Goal: Task Accomplishment & Management: Manage account settings

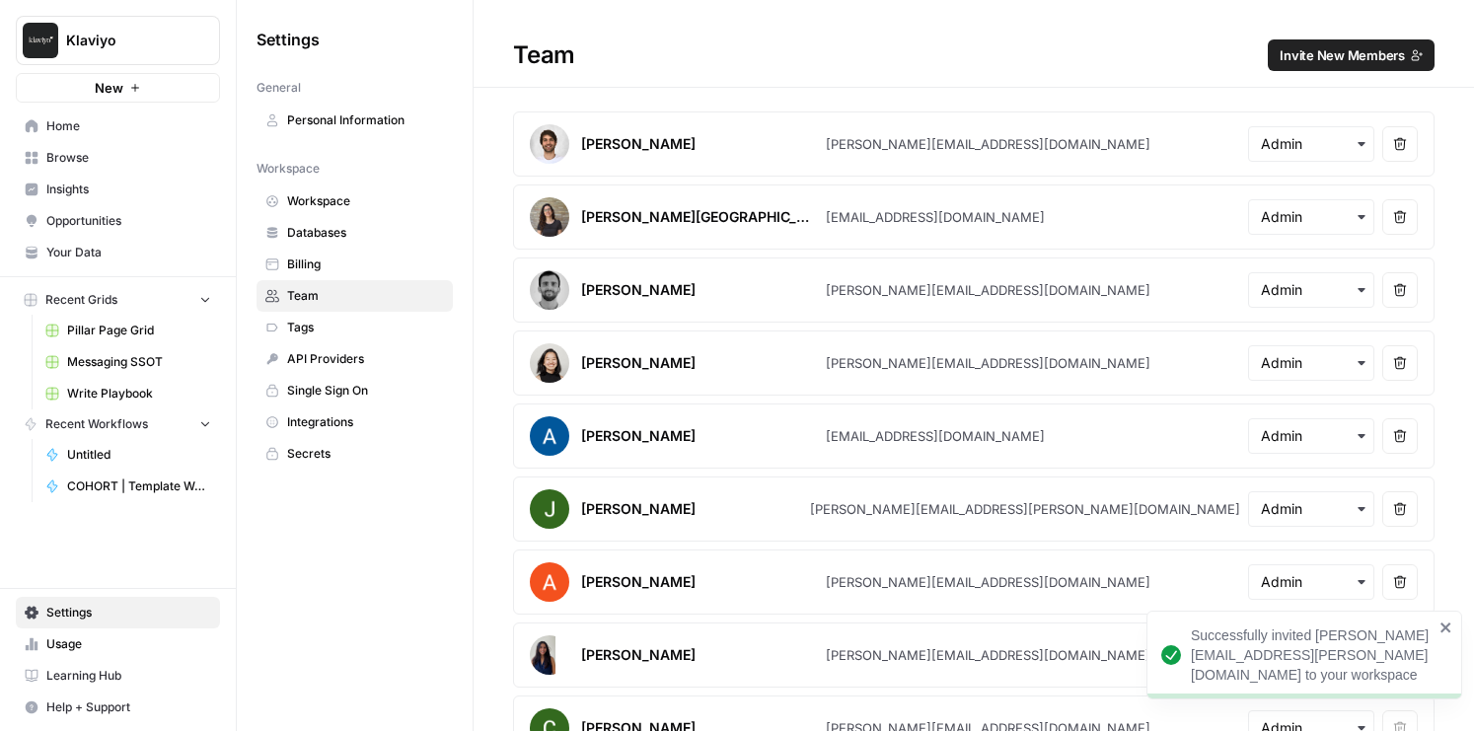
click at [1298, 54] on span "Invite New Members" at bounding box center [1342, 55] width 125 height 20
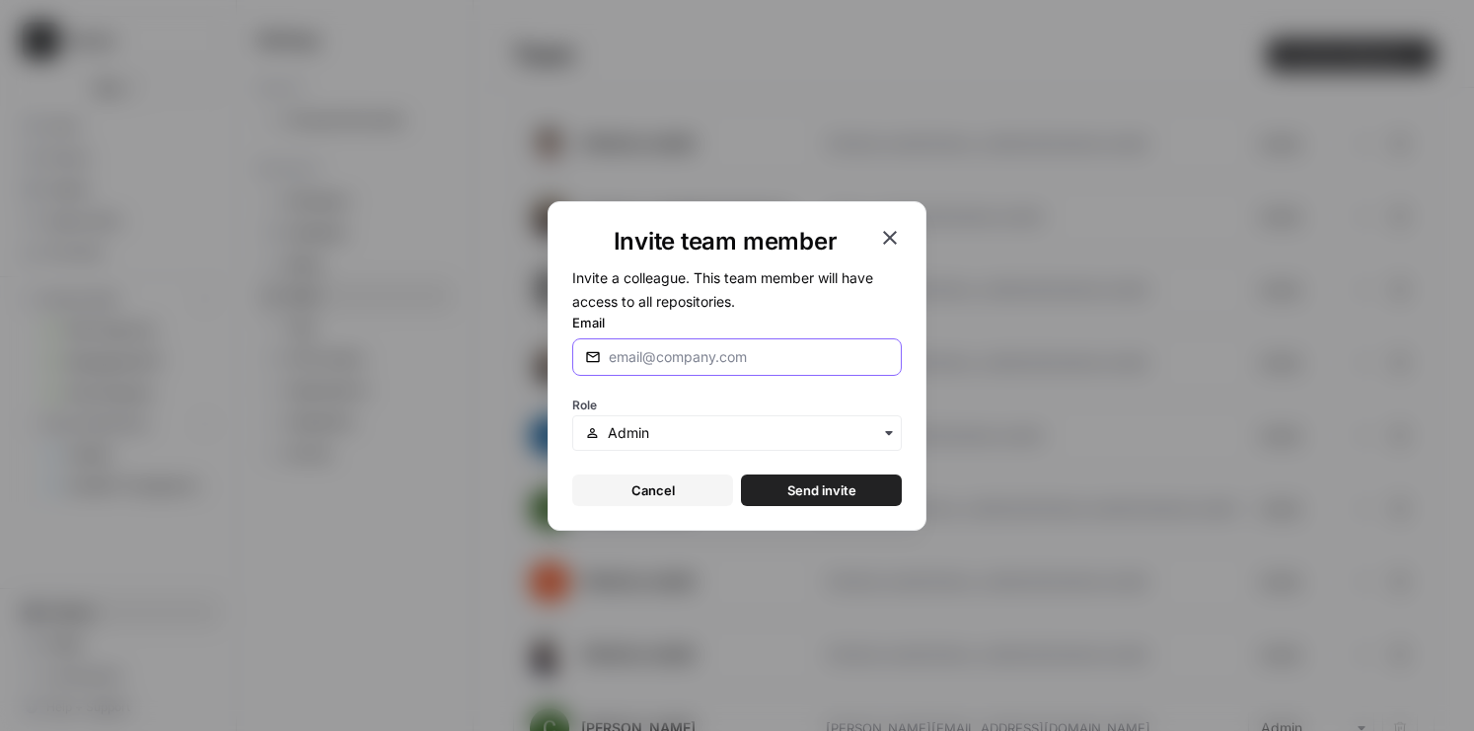
click at [748, 357] on input "Email" at bounding box center [749, 357] width 280 height 20
paste input "[PERSON_NAME][EMAIL_ADDRESS][PERSON_NAME][DOMAIN_NAME]"
type input "[PERSON_NAME][EMAIL_ADDRESS][PERSON_NAME][DOMAIN_NAME]"
click at [681, 437] on input "text" at bounding box center [748, 433] width 281 height 20
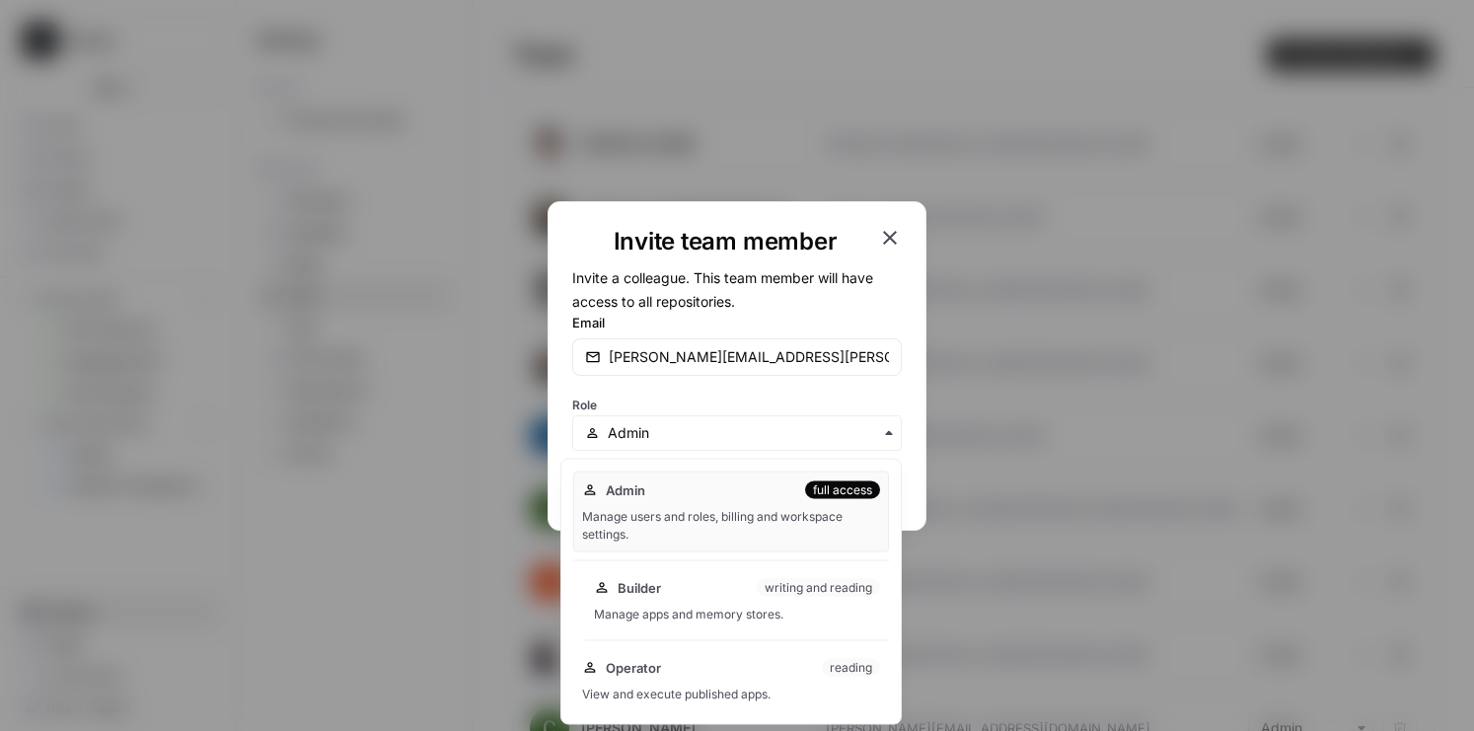
click at [646, 602] on div "Builder writing and reading Manage apps and memory stores." at bounding box center [737, 600] width 304 height 63
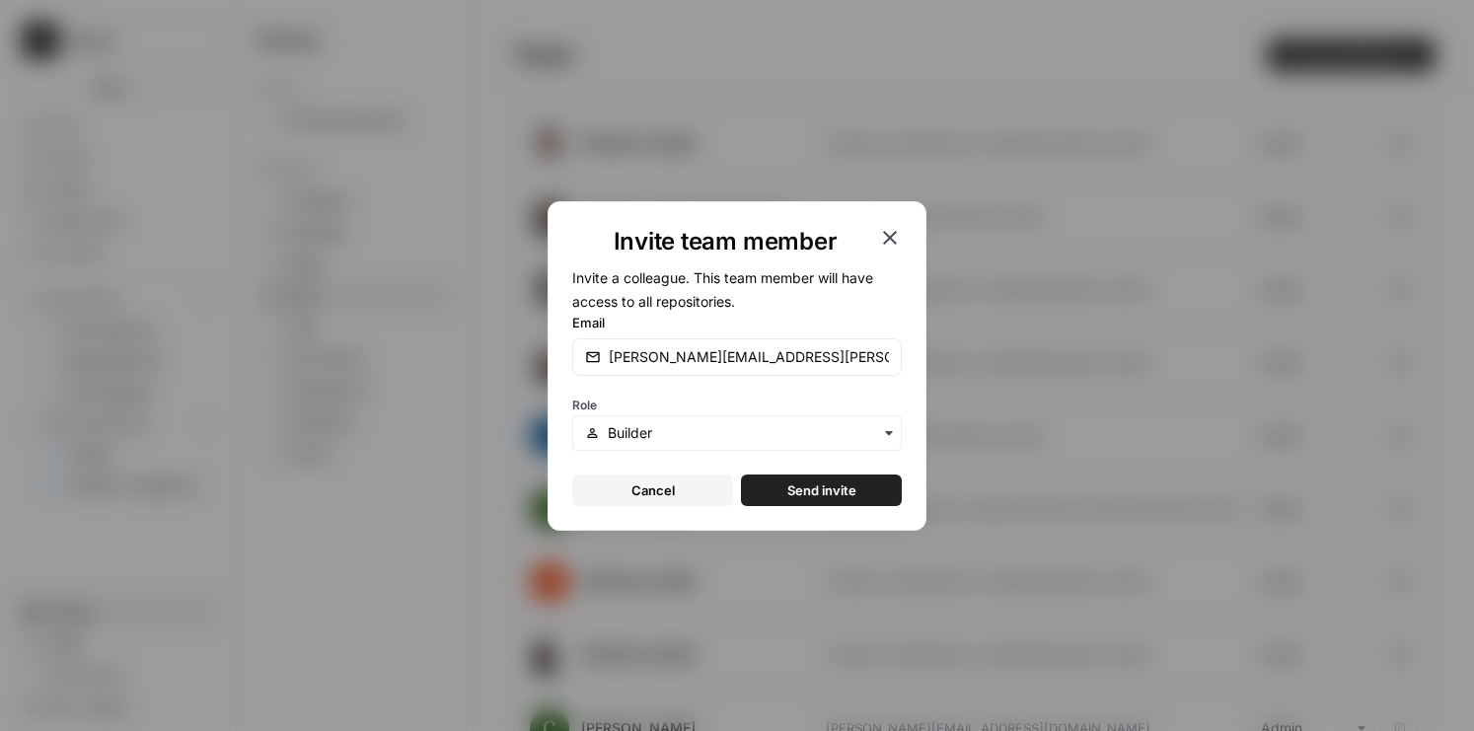
click at [815, 490] on span "Send invite" at bounding box center [821, 490] width 69 height 20
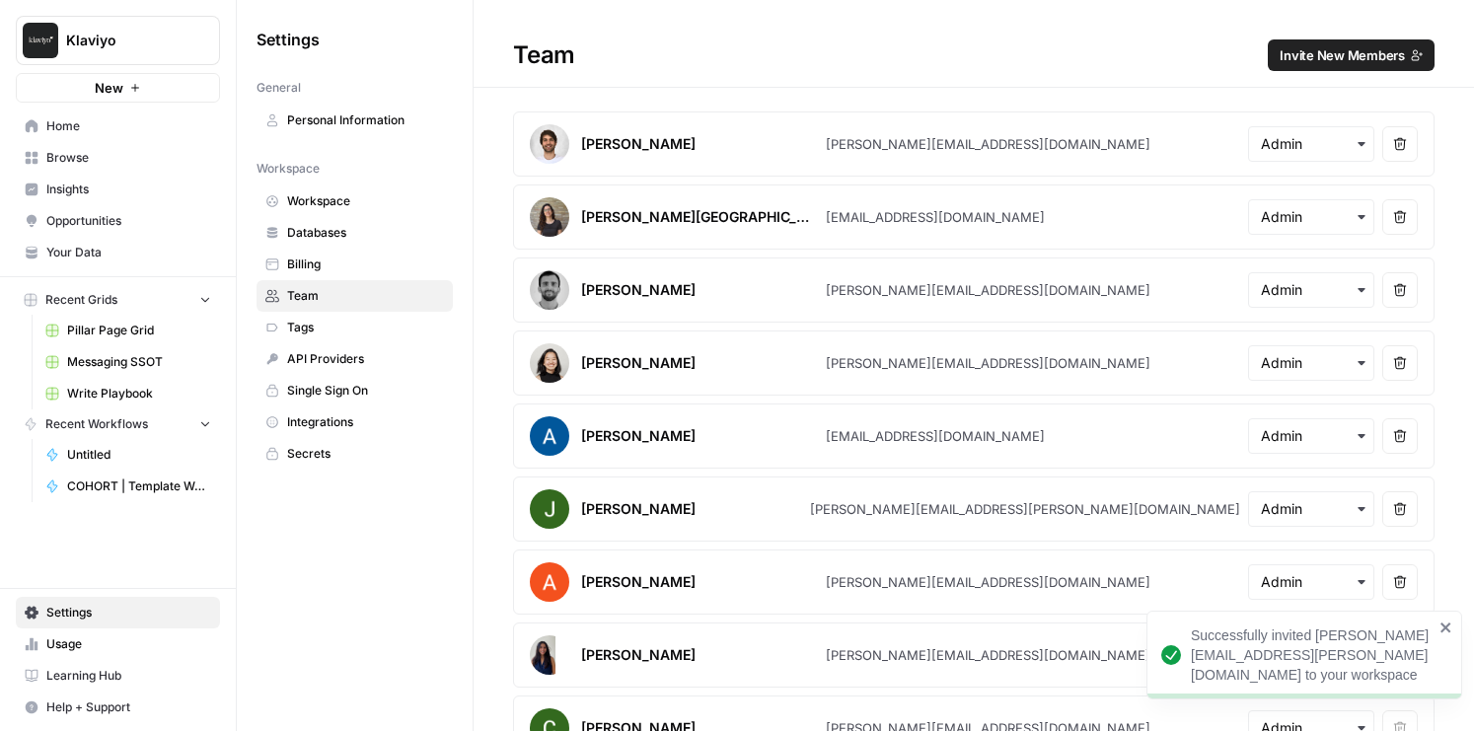
click at [1313, 49] on span "Invite New Members" at bounding box center [1342, 55] width 125 height 20
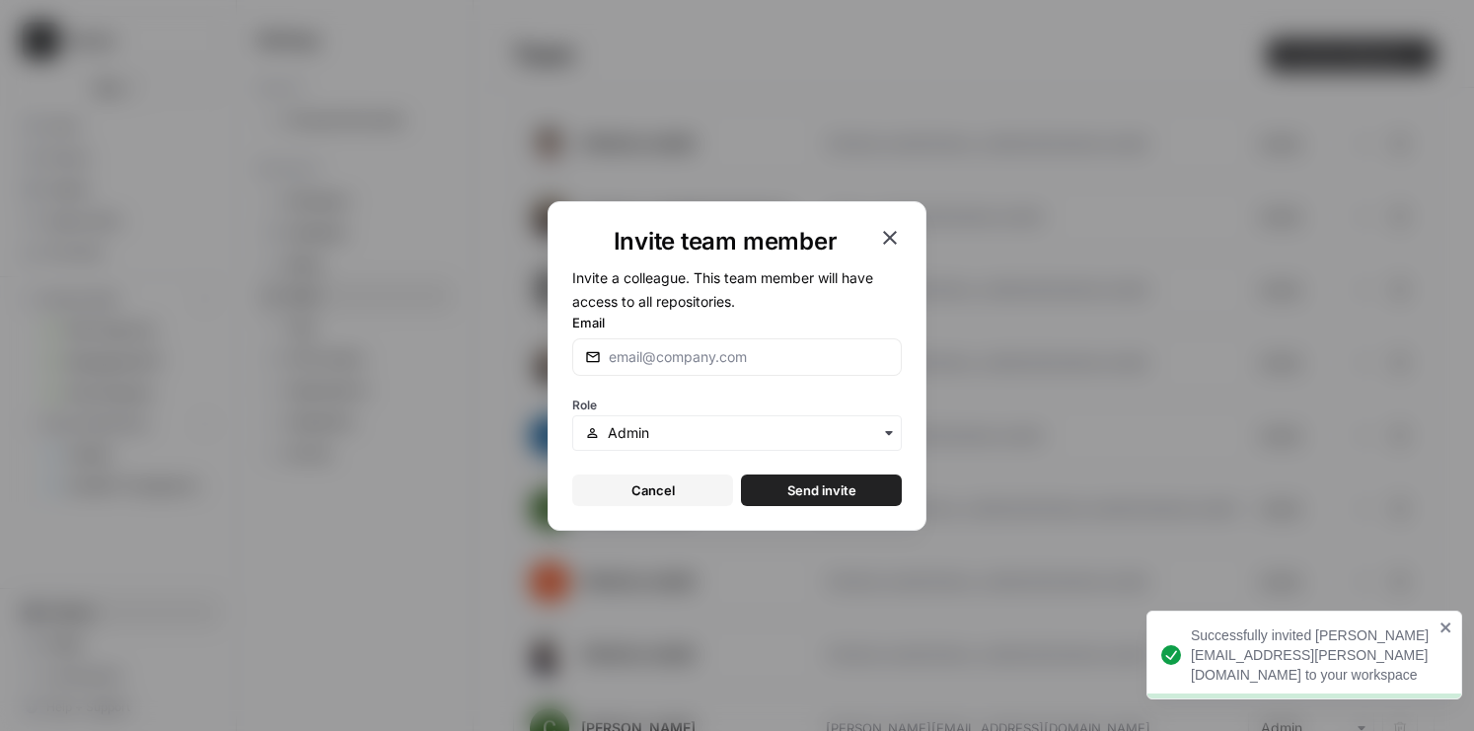
click at [762, 339] on div at bounding box center [737, 356] width 330 height 37
paste input "[PERSON_NAME][EMAIL_ADDRESS][DOMAIN_NAME]"
type input "[PERSON_NAME][EMAIL_ADDRESS][DOMAIN_NAME]"
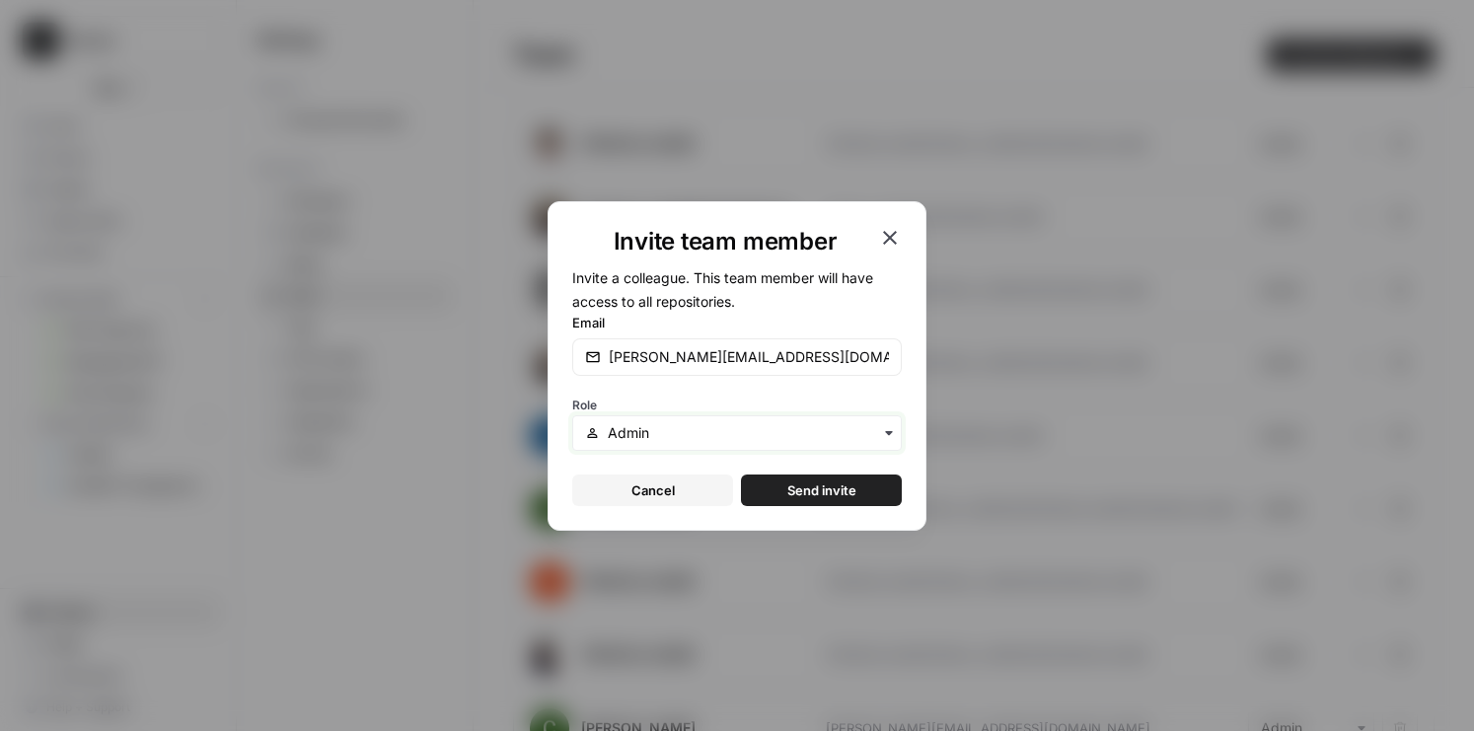
click at [680, 433] on input "text" at bounding box center [748, 433] width 281 height 20
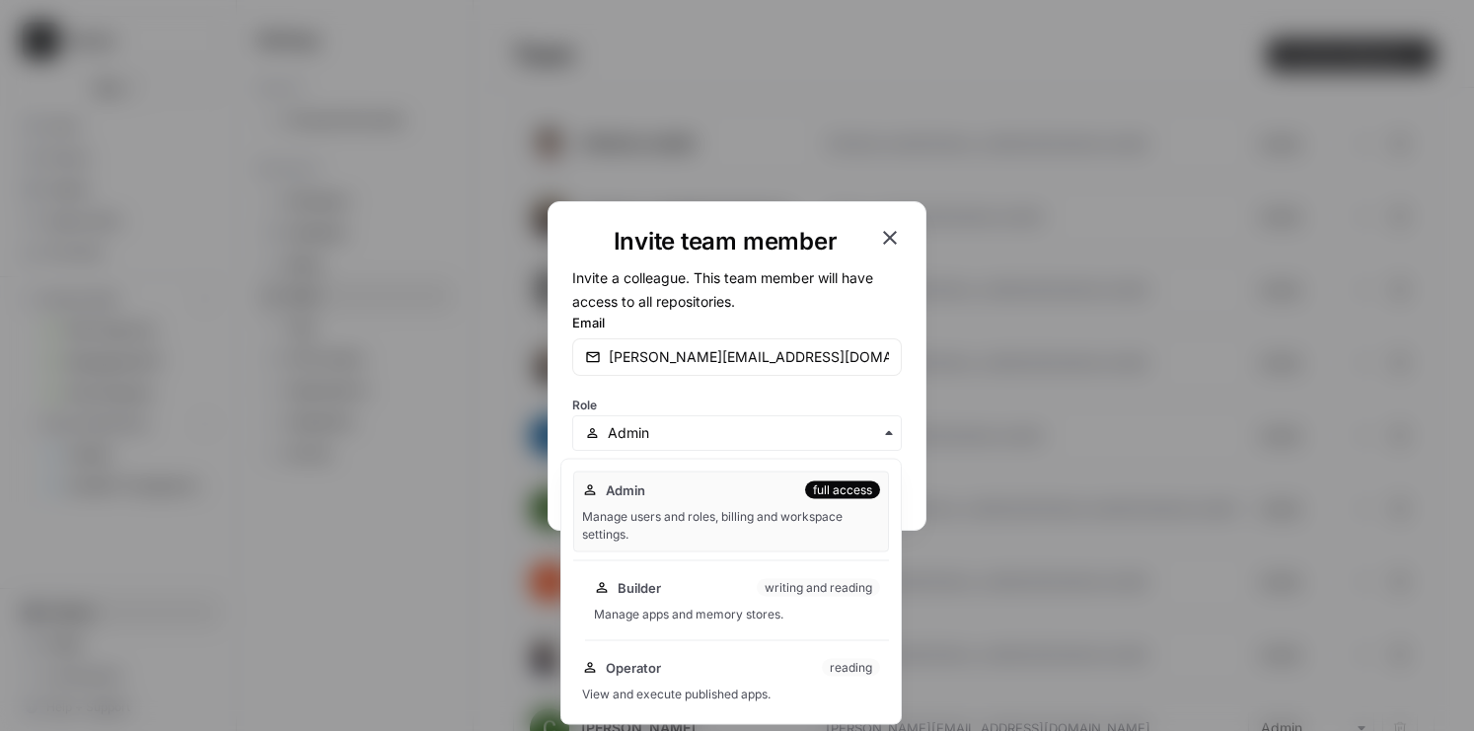
click at [643, 592] on span "Builder" at bounding box center [639, 588] width 43 height 20
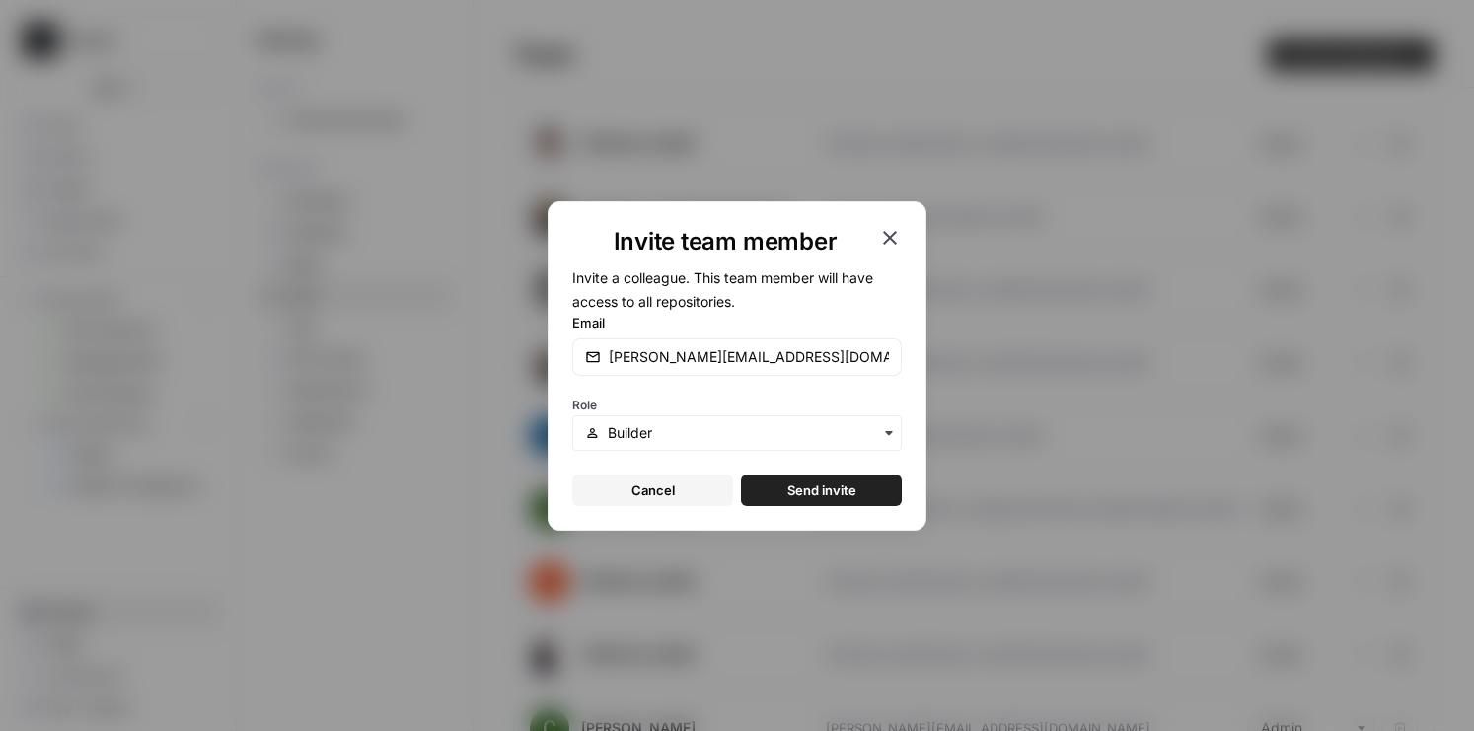
click at [812, 490] on span "Send invite" at bounding box center [821, 490] width 69 height 20
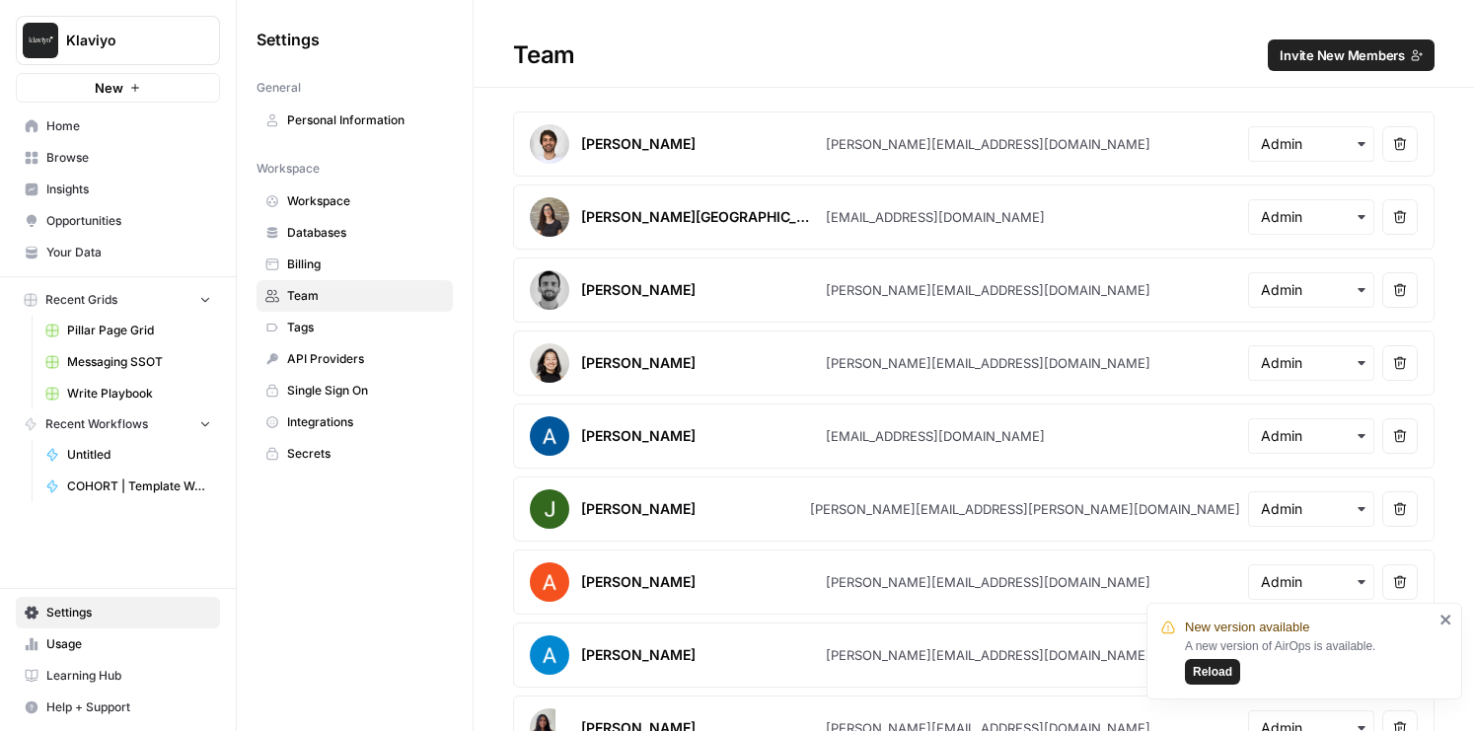
click at [1333, 60] on span "Invite New Members" at bounding box center [1342, 55] width 125 height 20
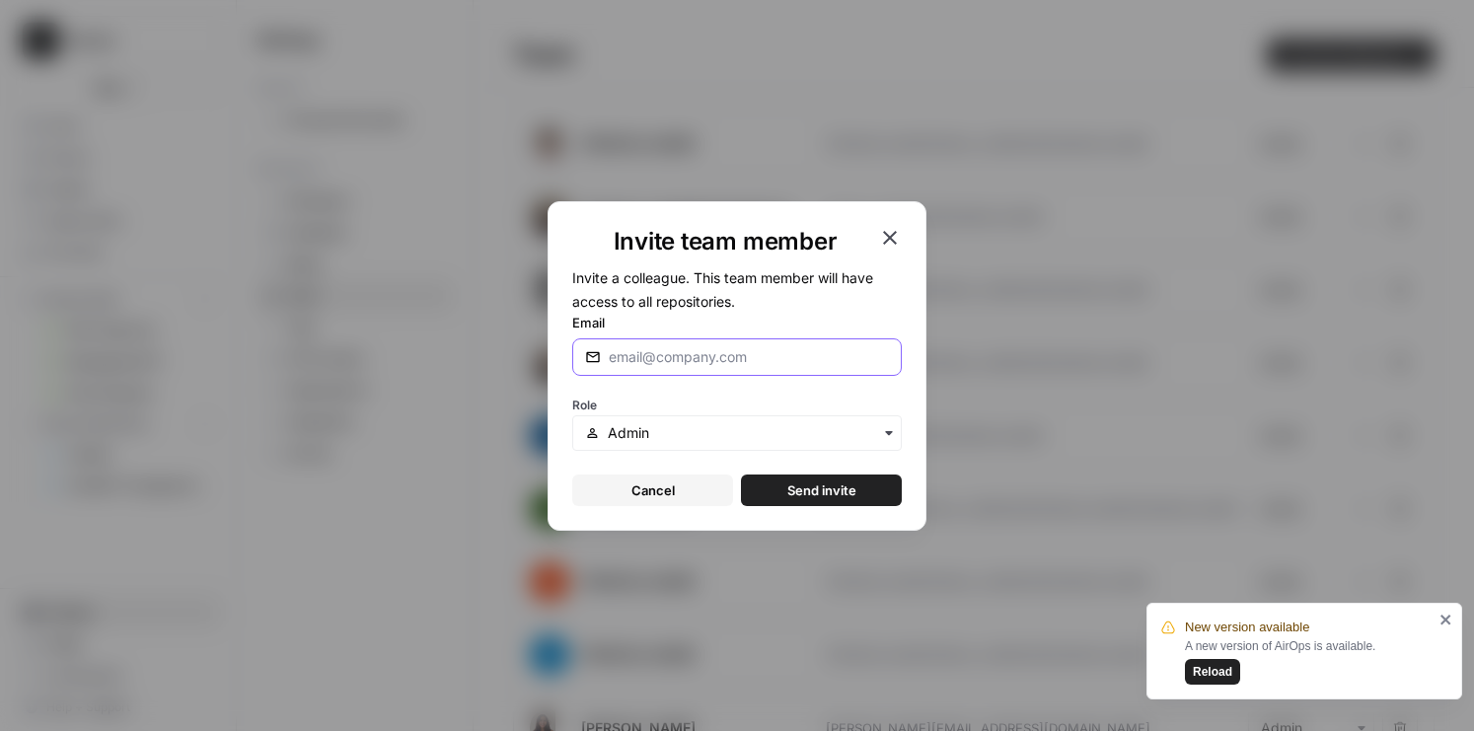
click at [658, 358] on input "Email" at bounding box center [749, 357] width 280 height 20
paste input "[EMAIL_ADDRESS][PERSON_NAME][DOMAIN_NAME]"
type input "[EMAIL_ADDRESS][PERSON_NAME][DOMAIN_NAME]"
click at [667, 435] on input "text" at bounding box center [748, 433] width 281 height 20
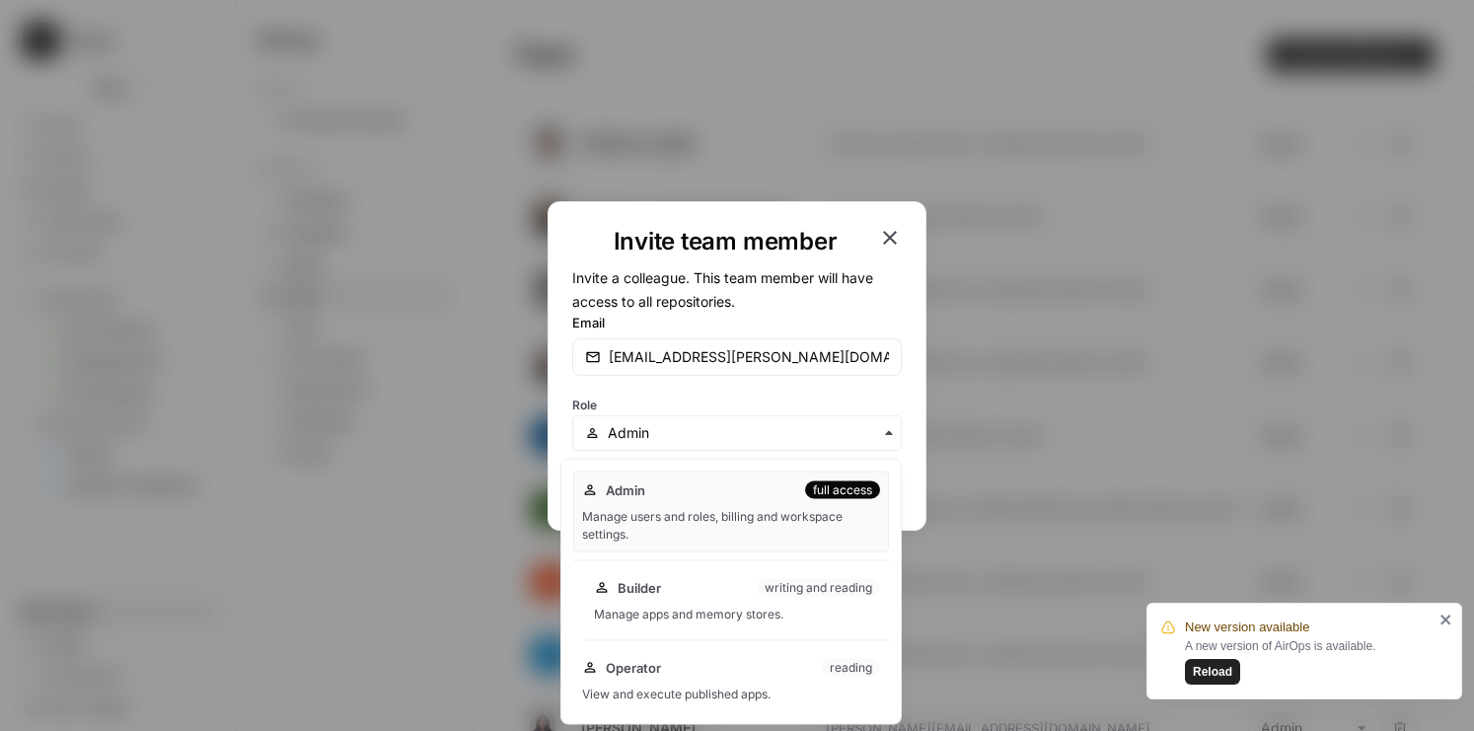
click at [653, 588] on span "Builder" at bounding box center [639, 588] width 43 height 20
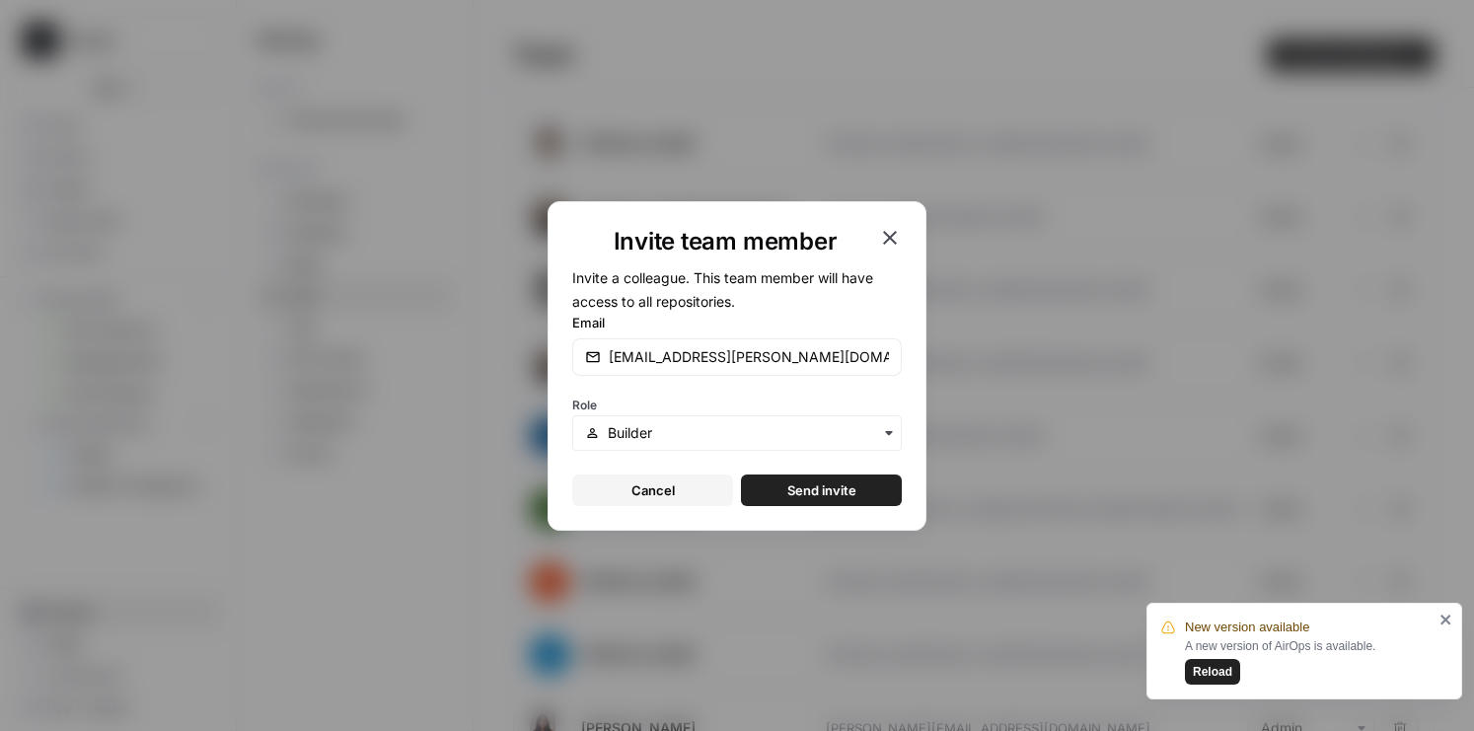
click at [841, 491] on span "Send invite" at bounding box center [821, 490] width 69 height 20
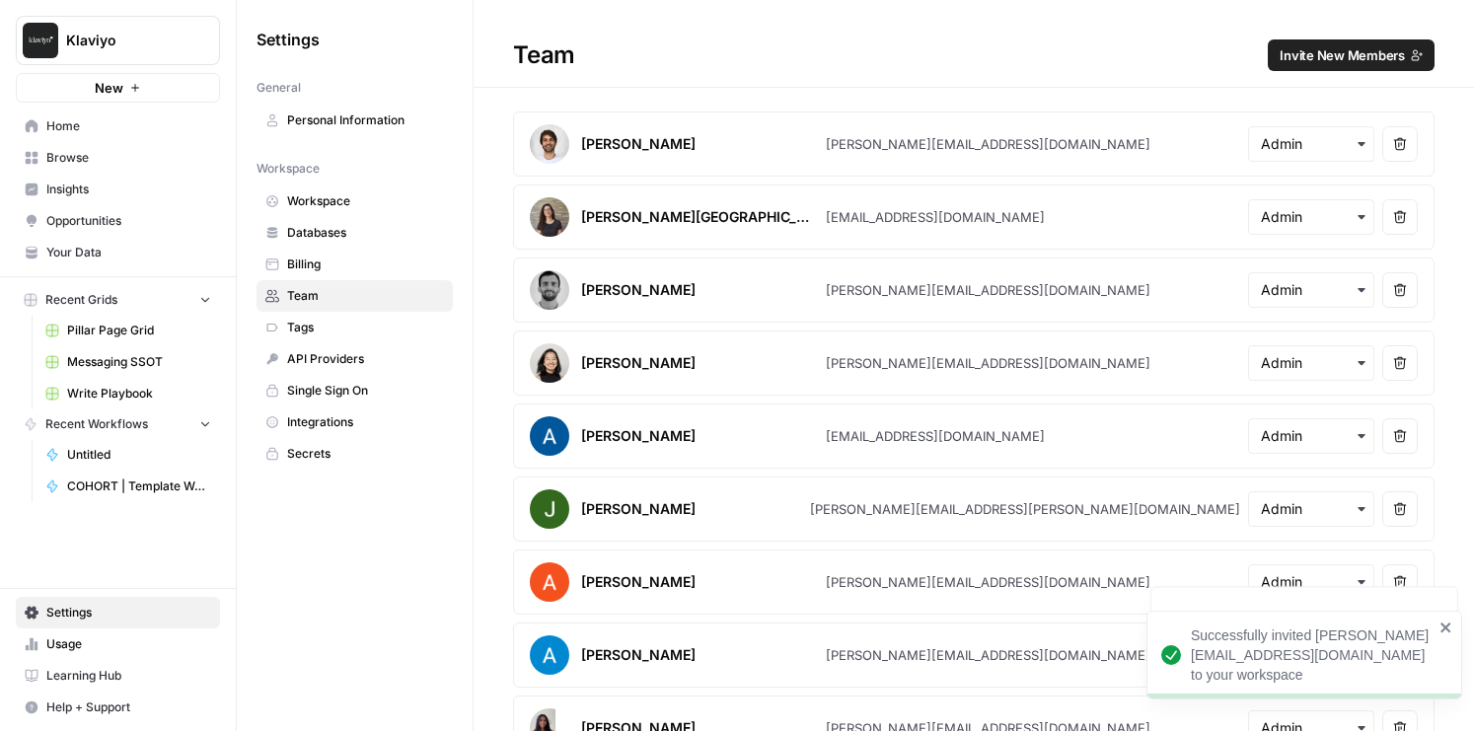
click at [1307, 54] on span "Invite New Members" at bounding box center [1342, 55] width 125 height 20
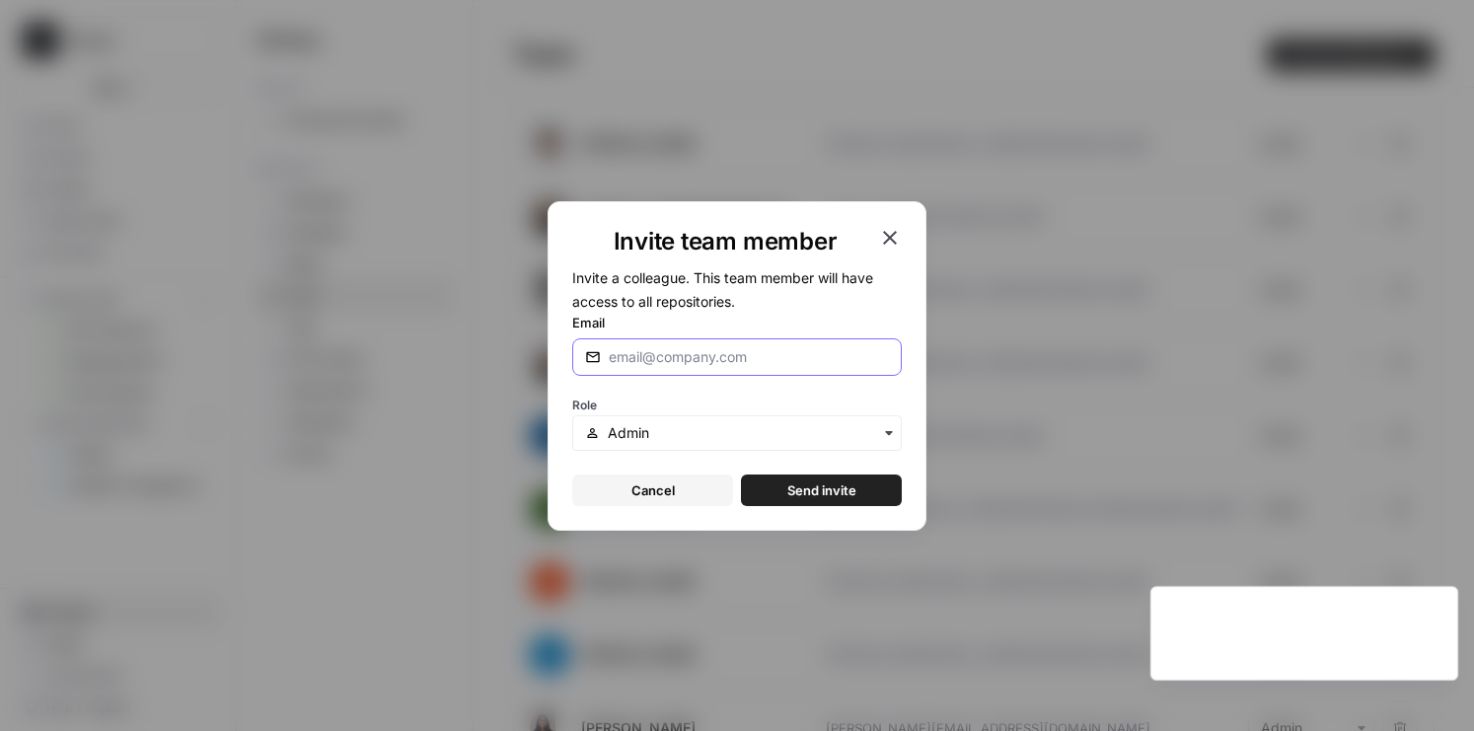
click at [653, 359] on input "Email" at bounding box center [749, 357] width 280 height 20
paste input "[PERSON_NAME][EMAIL_ADDRESS][PERSON_NAME][DOMAIN_NAME]"
type input "[PERSON_NAME][EMAIL_ADDRESS][PERSON_NAME][DOMAIN_NAME]"
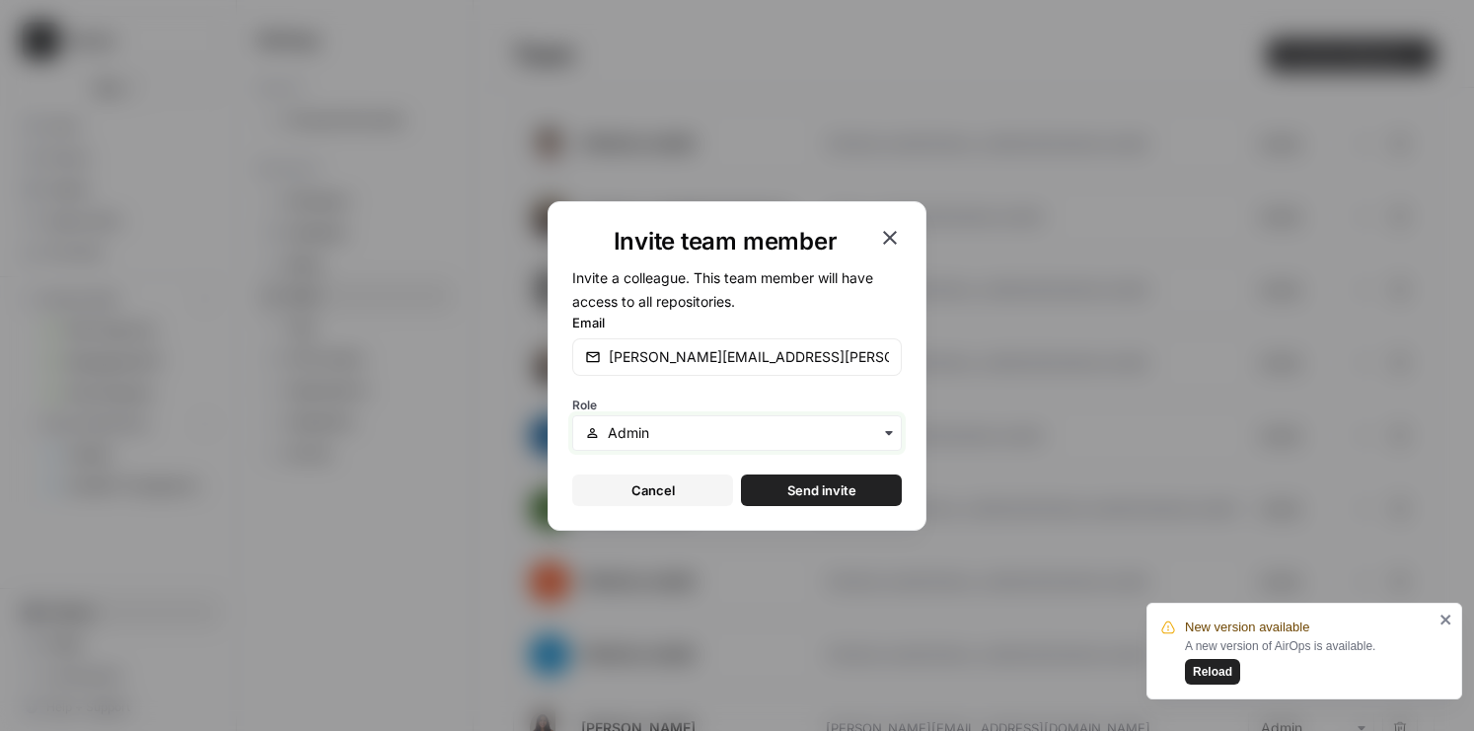
click at [656, 425] on input "text" at bounding box center [748, 433] width 281 height 20
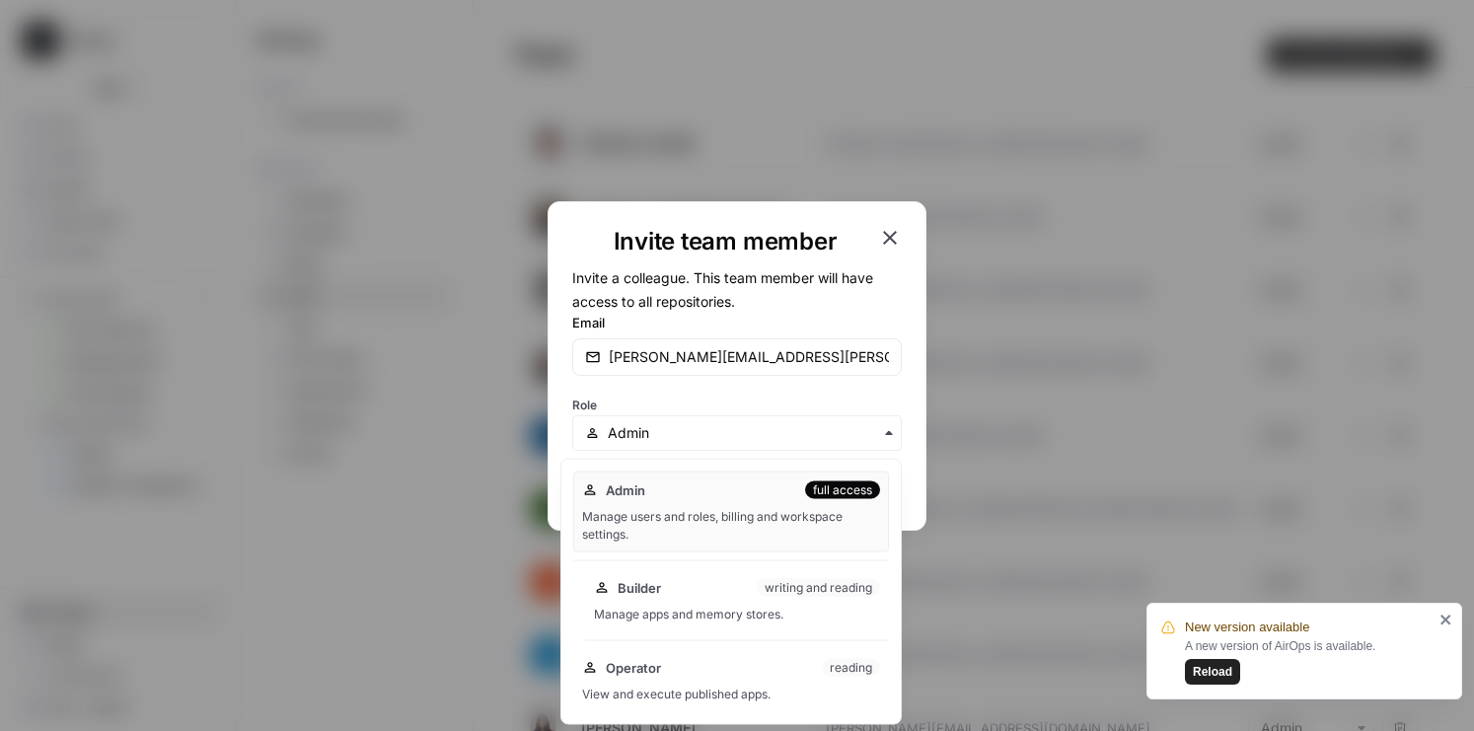
click at [637, 584] on span "Builder" at bounding box center [639, 588] width 43 height 20
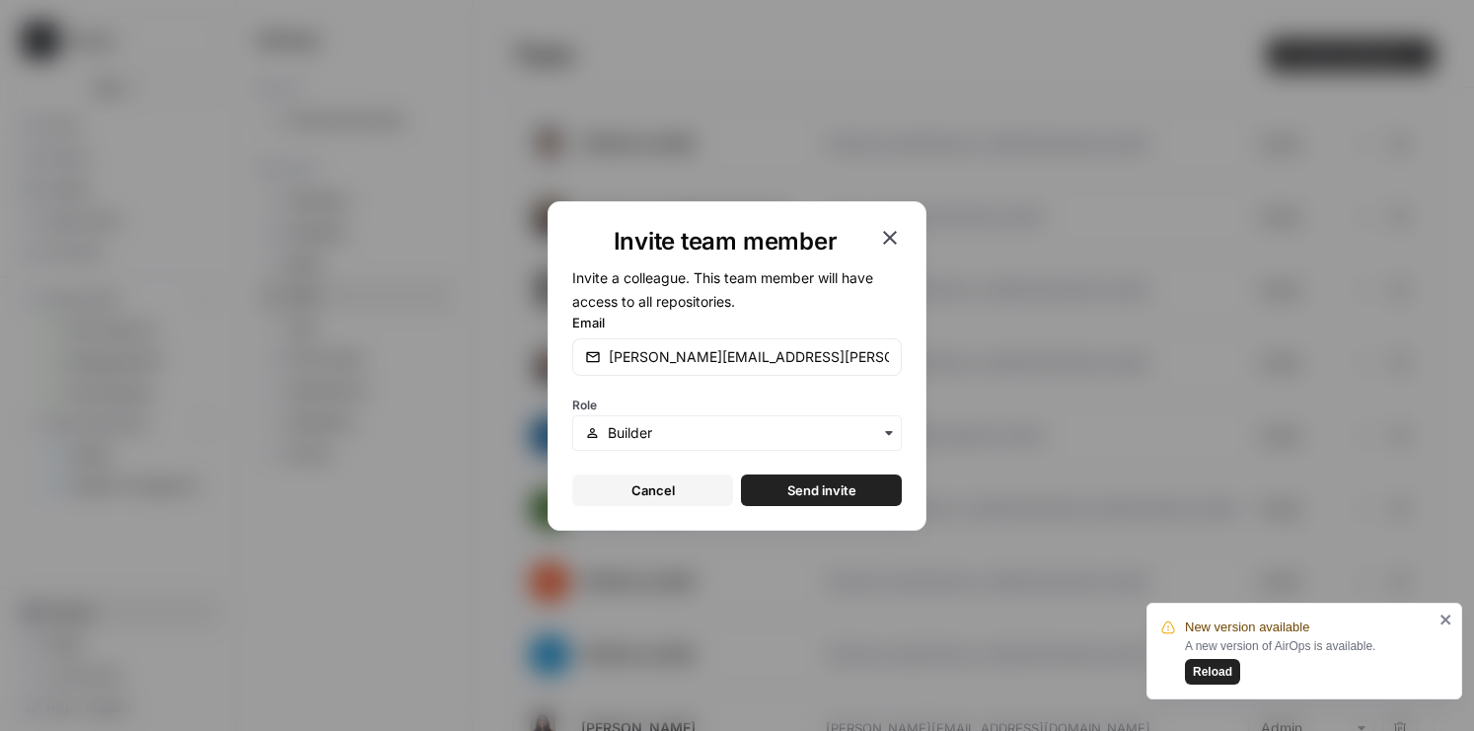
click at [825, 493] on span "Send invite" at bounding box center [821, 490] width 69 height 20
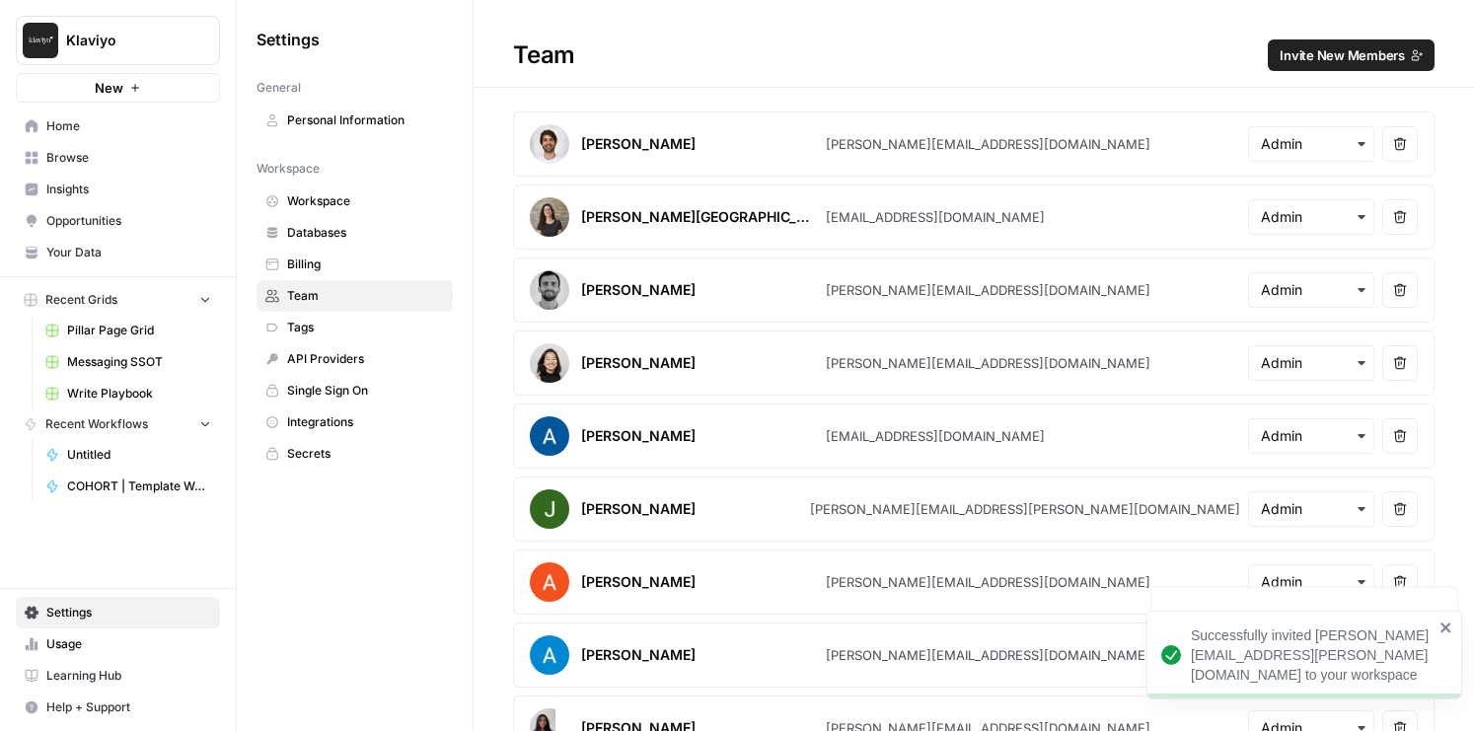
click at [70, 670] on span "Learning Hub" at bounding box center [128, 676] width 165 height 18
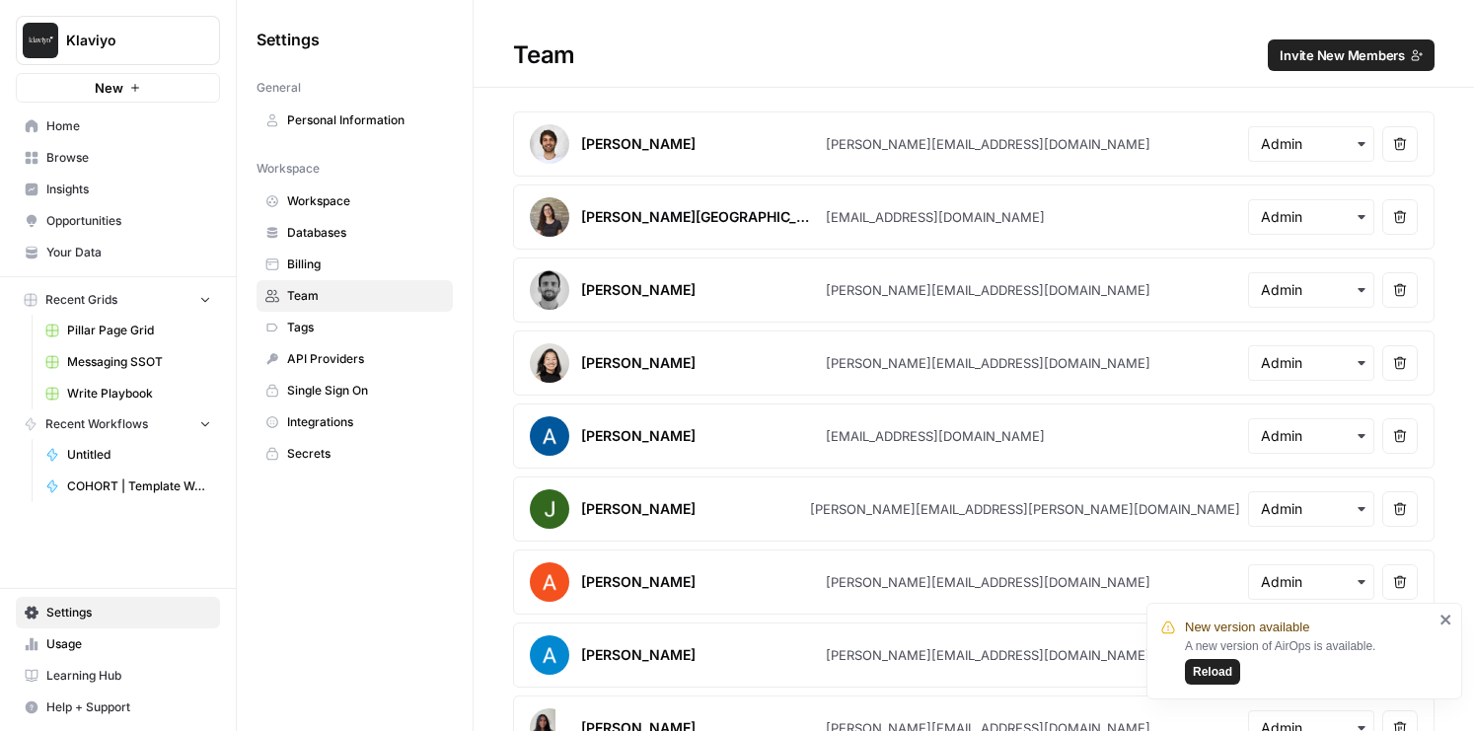
click at [1281, 64] on button "Invite New Members" at bounding box center [1351, 55] width 167 height 32
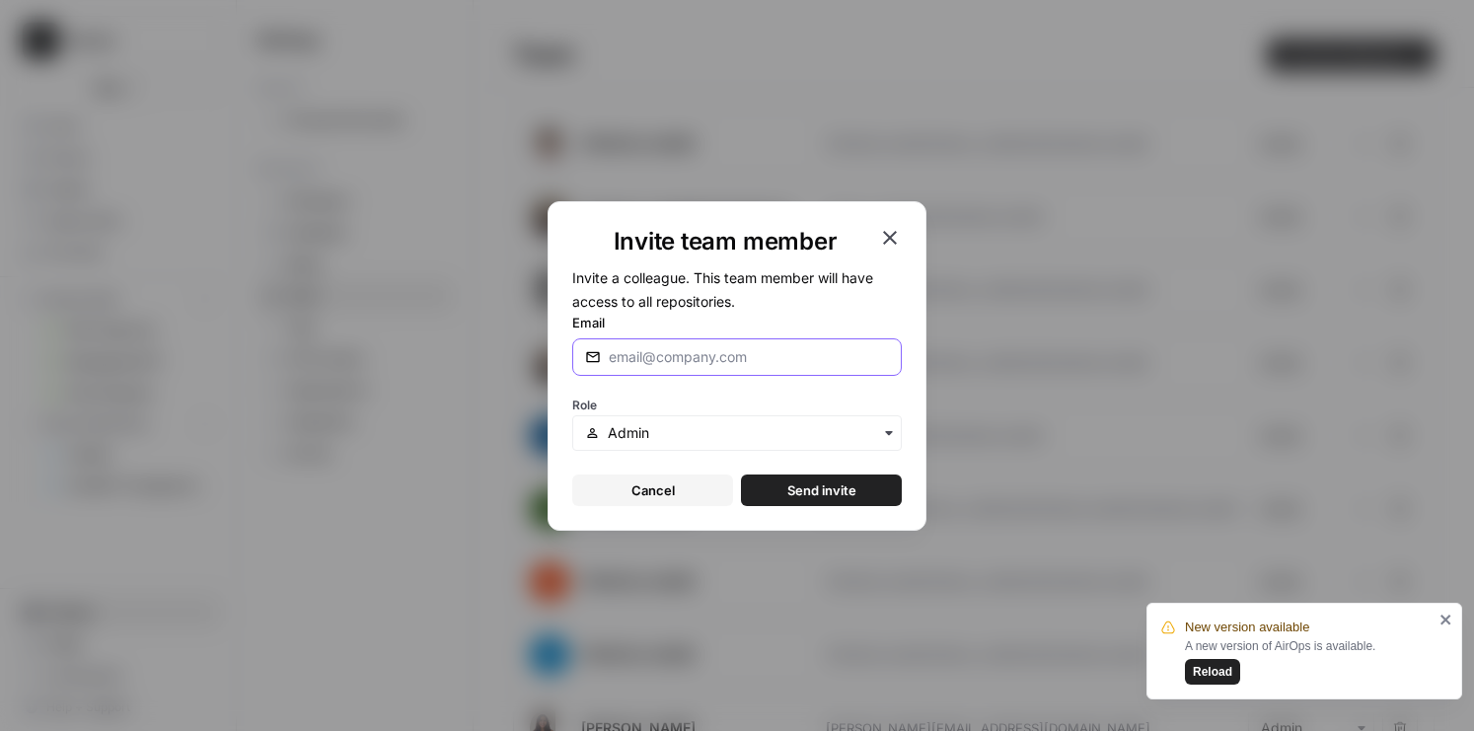
click at [686, 348] on input "Email" at bounding box center [749, 357] width 280 height 20
paste input "[EMAIL_ADDRESS][PERSON_NAME][DOMAIN_NAME]"
type input "[EMAIL_ADDRESS][PERSON_NAME][DOMAIN_NAME]"
click at [675, 436] on input "text" at bounding box center [748, 433] width 281 height 20
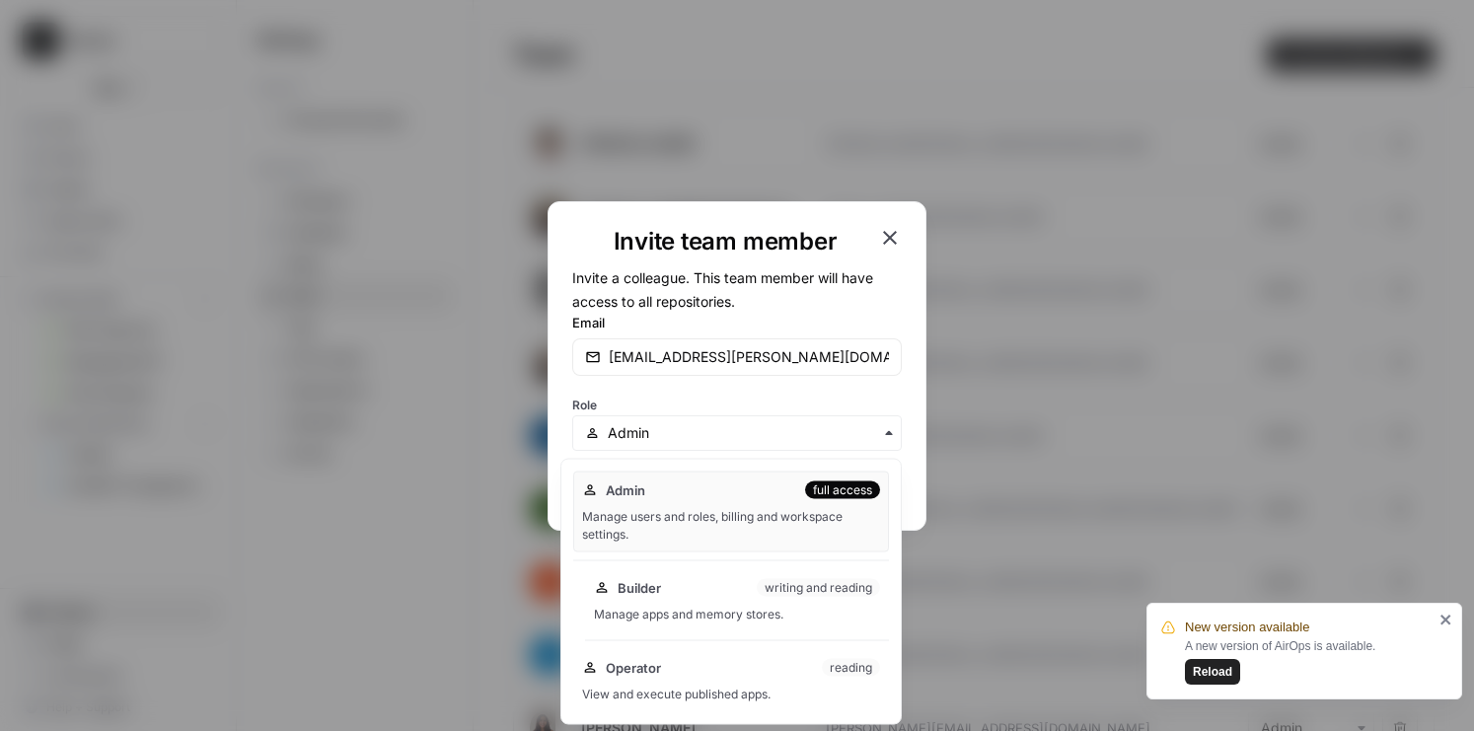
click at [648, 594] on span "Builder" at bounding box center [639, 588] width 43 height 20
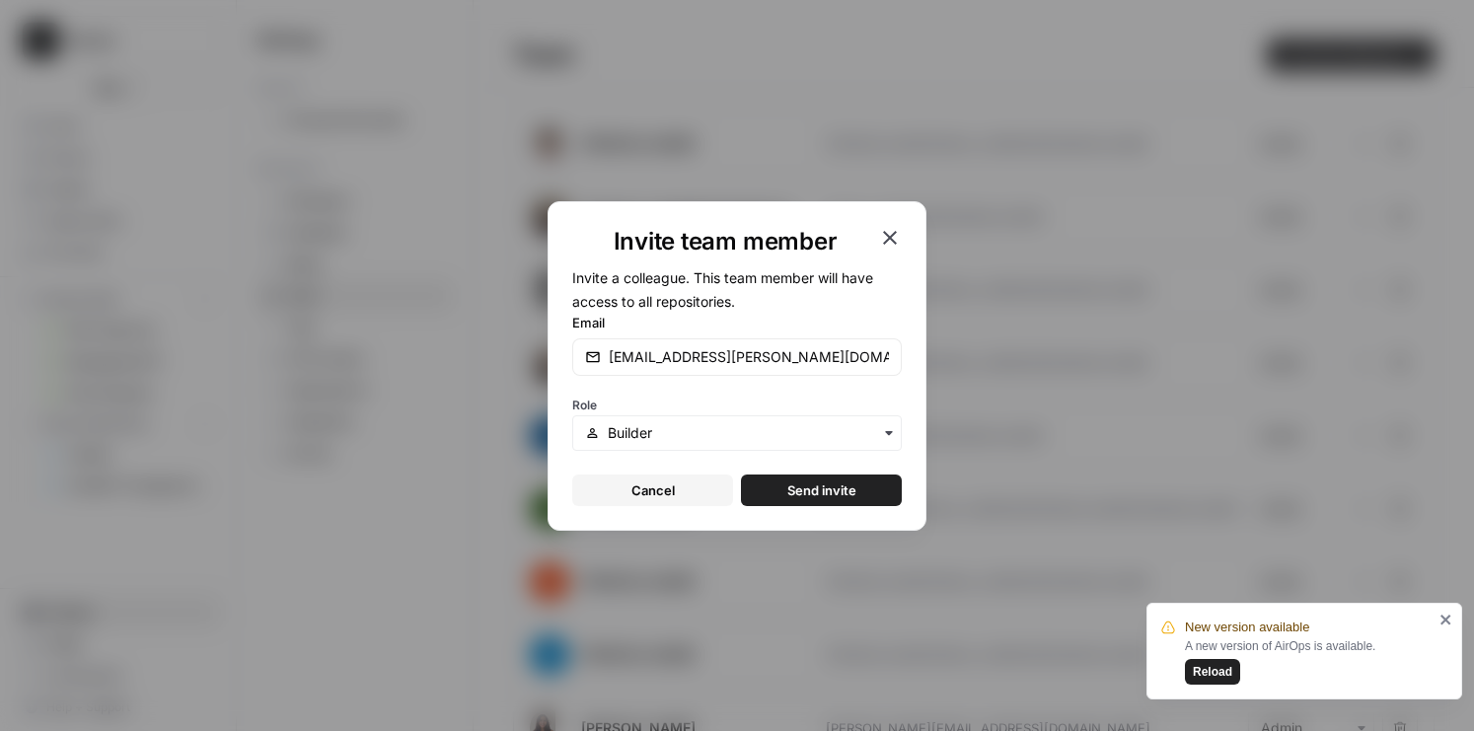
click at [837, 493] on span "Send invite" at bounding box center [821, 490] width 69 height 20
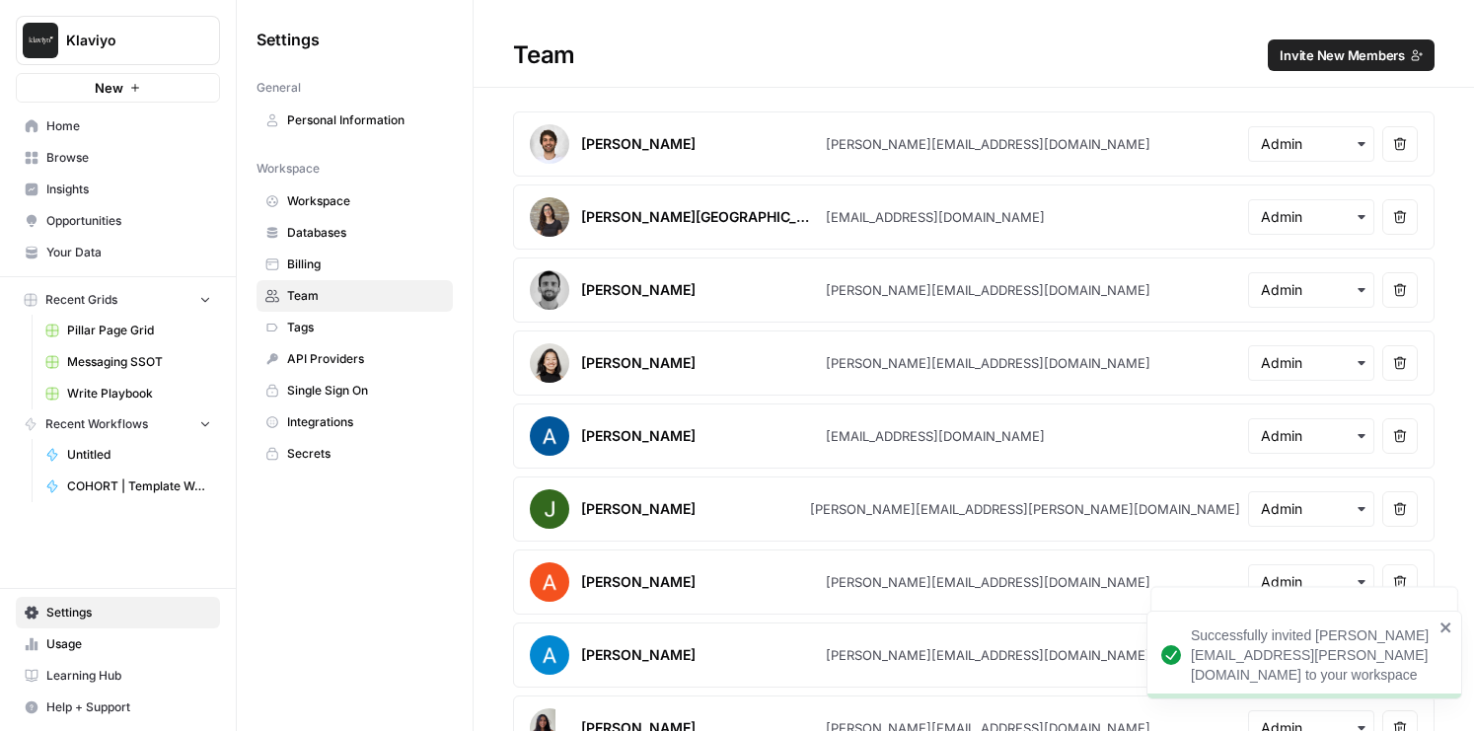
click at [1290, 56] on span "Invite New Members" at bounding box center [1342, 55] width 125 height 20
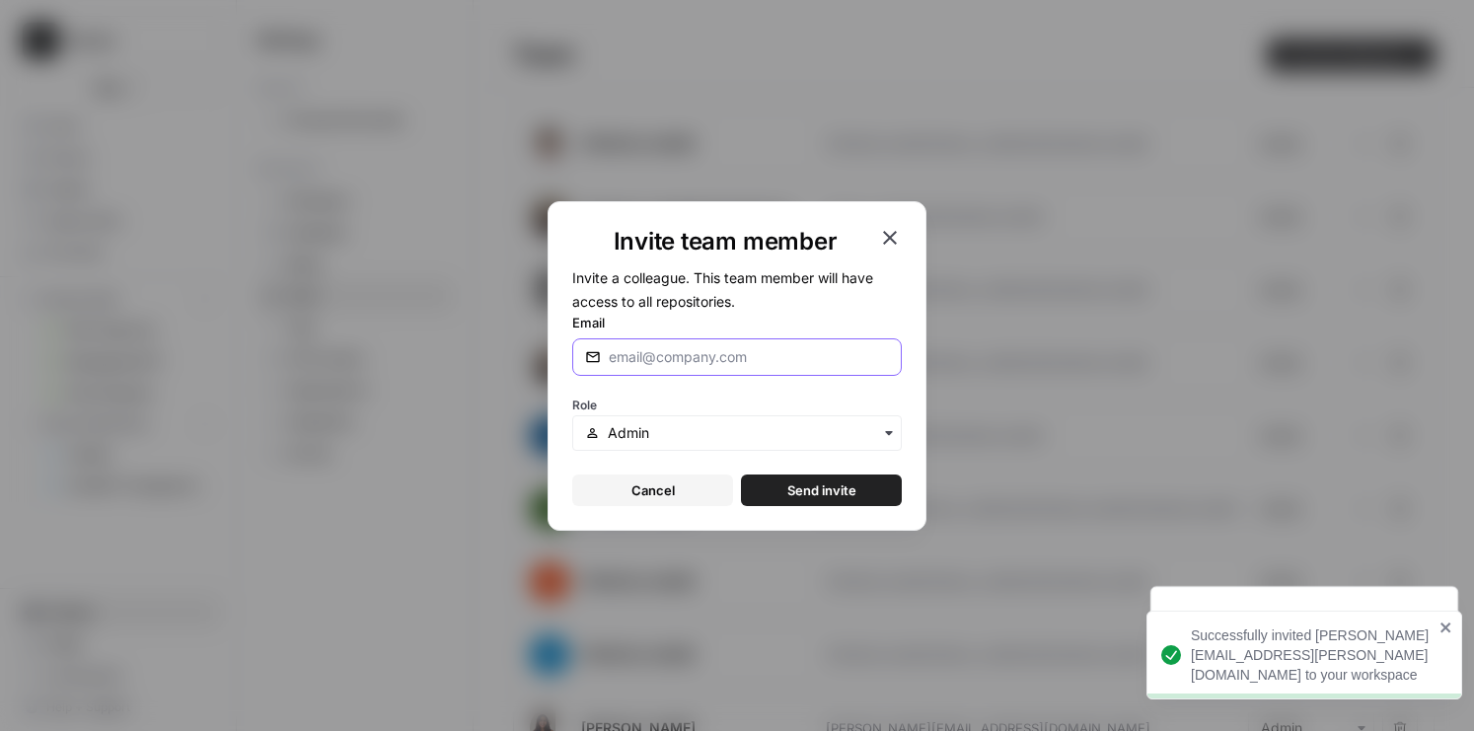
click at [661, 359] on input "Email" at bounding box center [749, 357] width 280 height 20
paste input "[PERSON_NAME][EMAIL_ADDRESS][PERSON_NAME][DOMAIN_NAME]"
type input "[PERSON_NAME][EMAIL_ADDRESS][PERSON_NAME][DOMAIN_NAME]"
click at [668, 424] on input "text" at bounding box center [748, 433] width 281 height 20
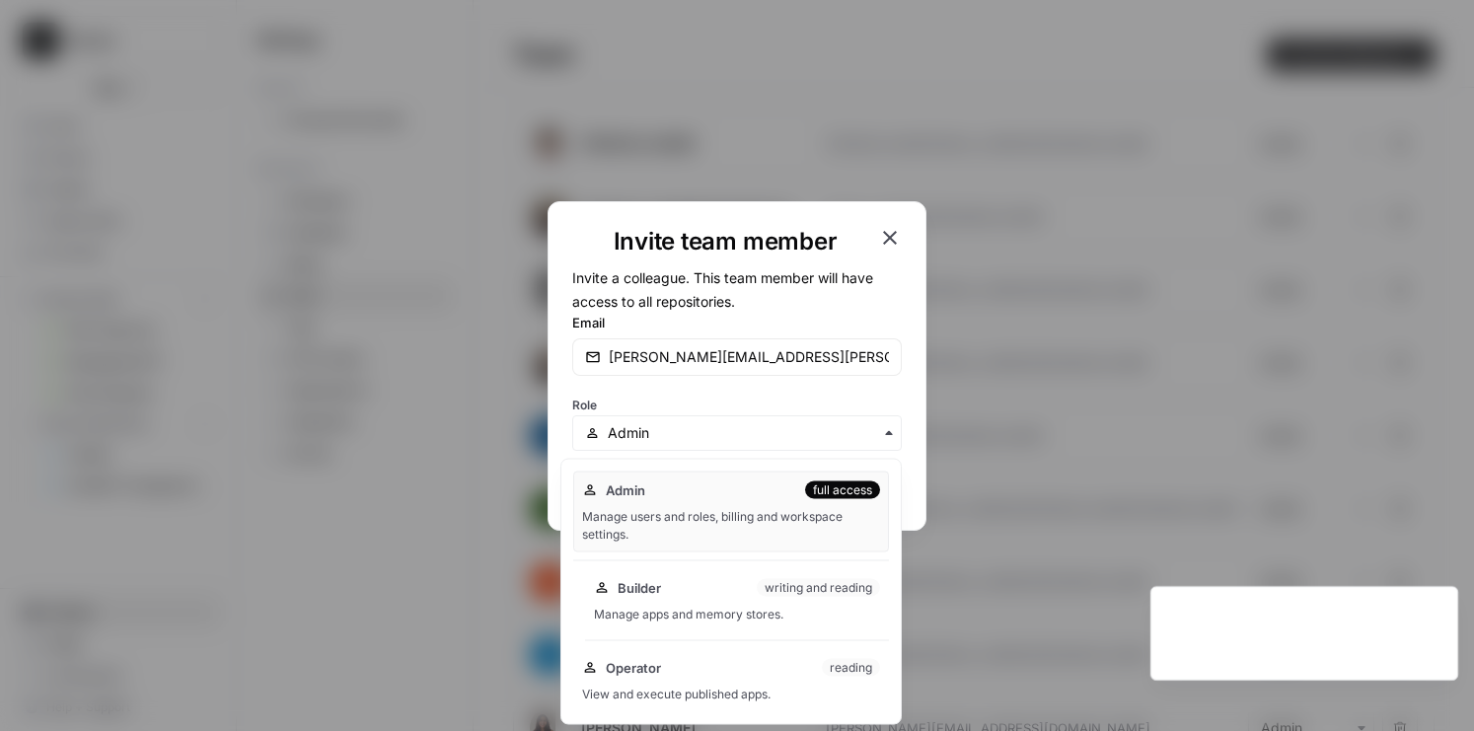
click at [649, 583] on span "Builder" at bounding box center [639, 588] width 43 height 20
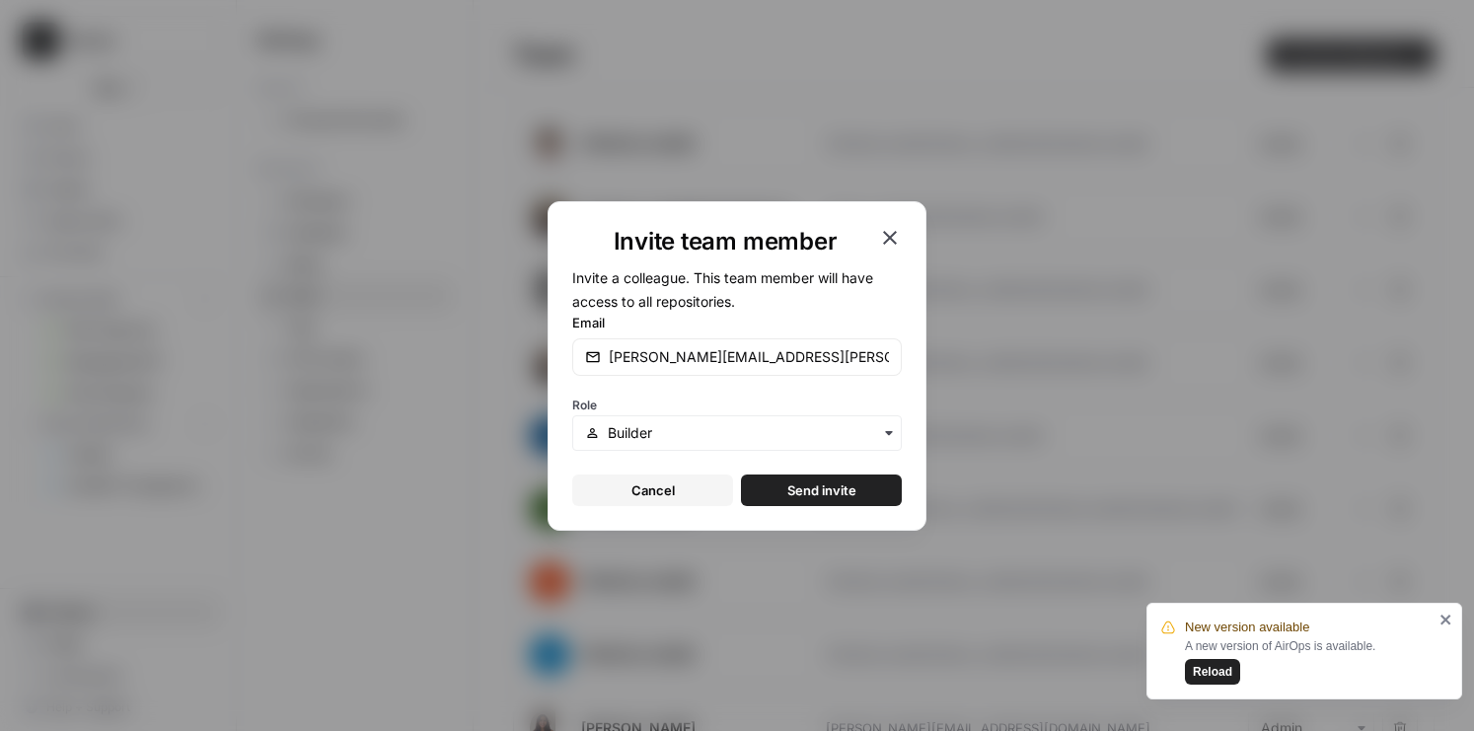
click at [846, 486] on span "Send invite" at bounding box center [821, 490] width 69 height 20
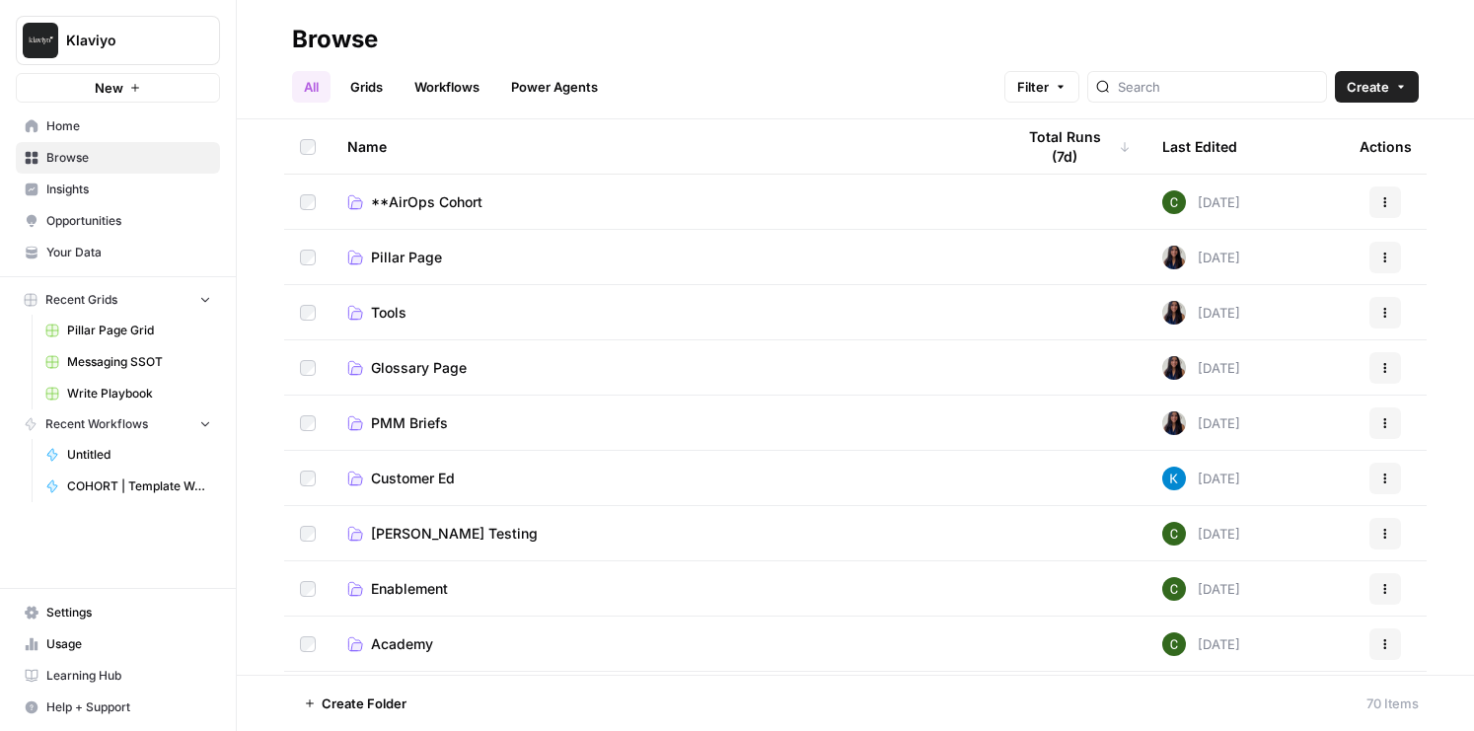
click at [1383, 86] on span "Create" at bounding box center [1368, 87] width 42 height 20
click at [1266, 38] on div "Browse" at bounding box center [855, 40] width 1127 height 32
